Goal: Task Accomplishment & Management: Manage account settings

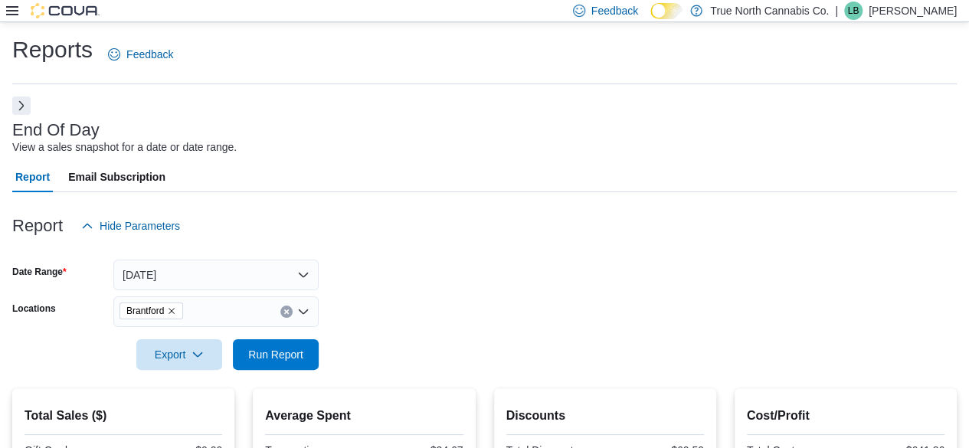
click at [923, 9] on p "[PERSON_NAME]" at bounding box center [912, 11] width 88 height 18
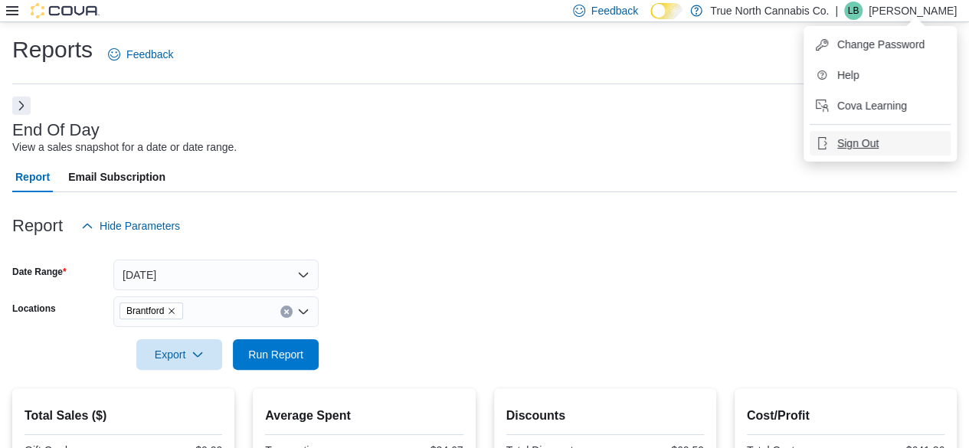
click at [870, 148] on span "Sign Out" at bounding box center [857, 143] width 41 height 15
